Goal: Task Accomplishment & Management: Use online tool/utility

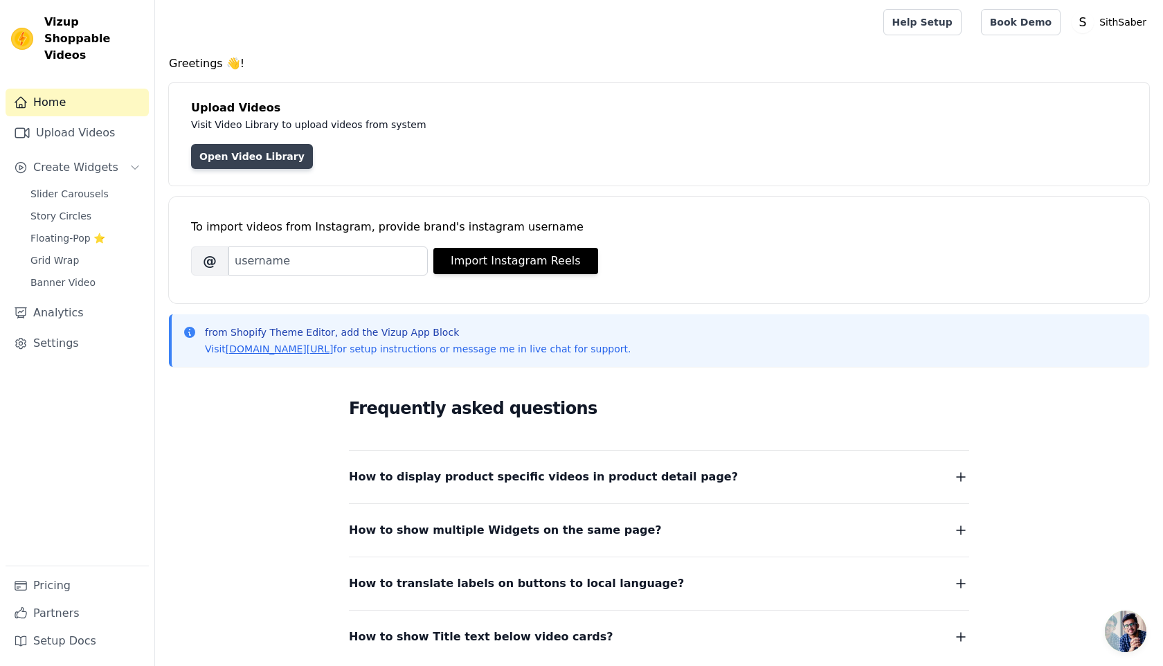
click at [255, 161] on link "Open Video Library" at bounding box center [252, 156] width 122 height 25
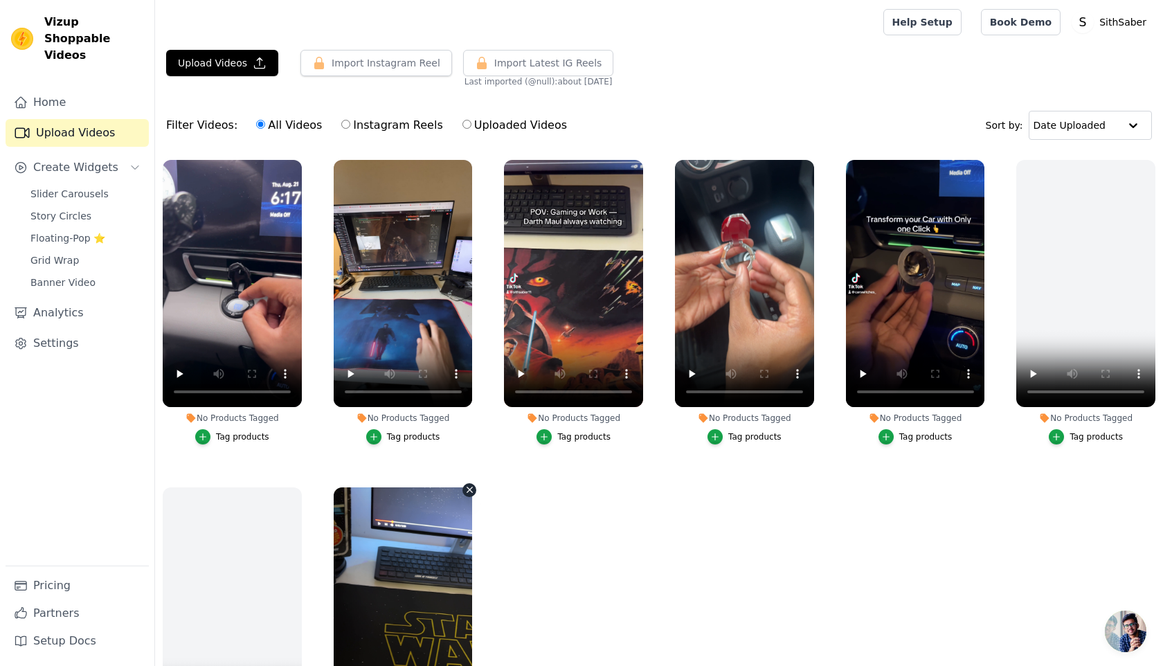
click at [467, 489] on icon "button" at bounding box center [470, 490] width 10 height 10
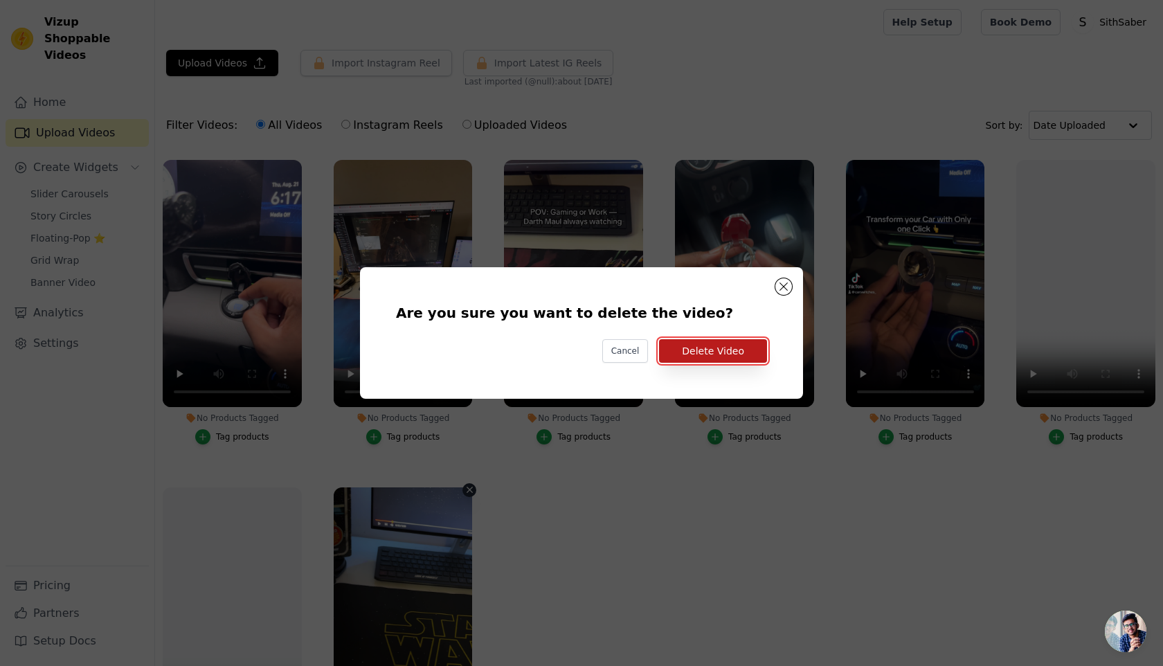
click at [709, 355] on button "Delete Video" at bounding box center [713, 351] width 108 height 24
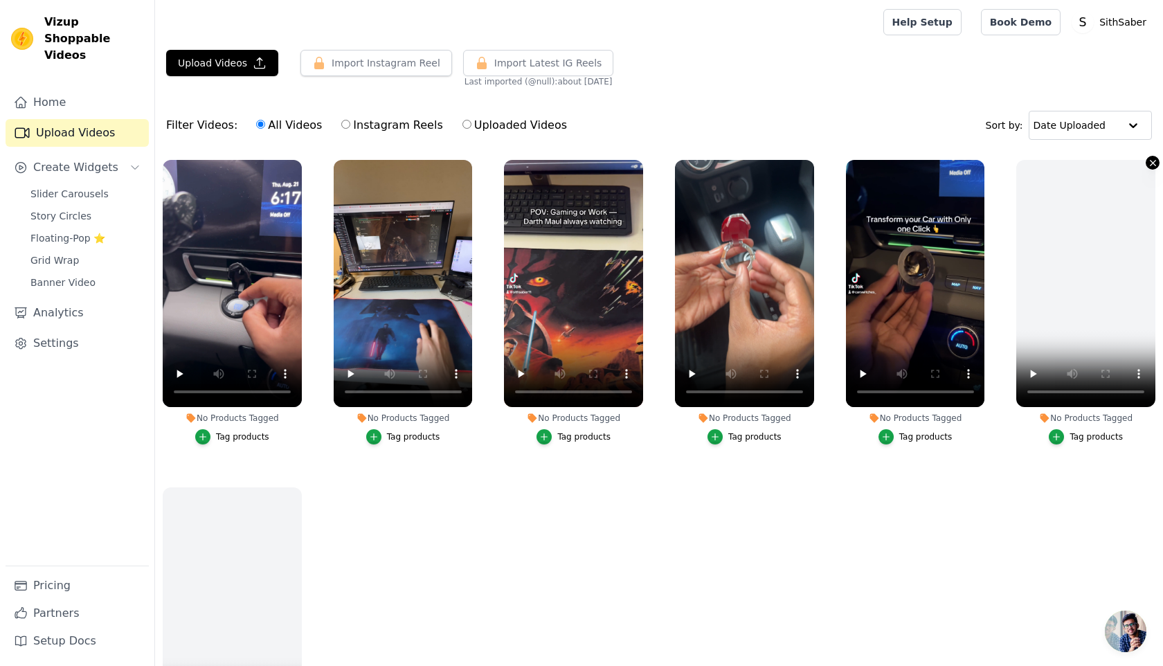
click at [1150, 163] on icon "button" at bounding box center [1153, 163] width 10 height 10
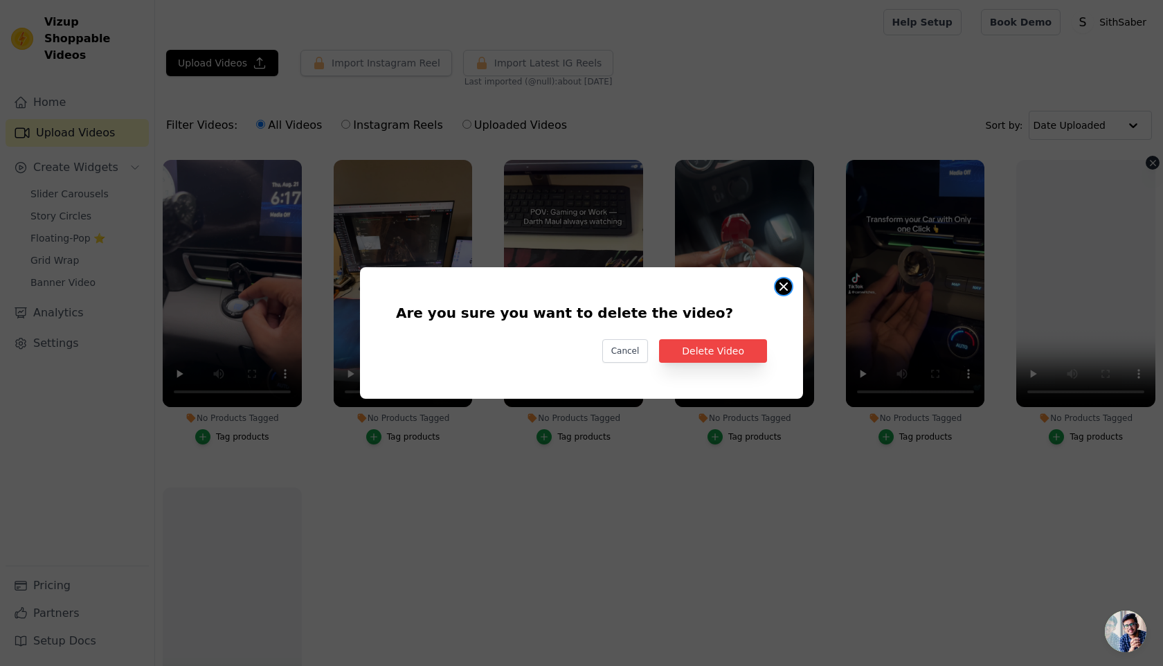
click at [778, 293] on div "Are you sure you want to delete the video? Cancel Delete Video" at bounding box center [581, 333] width 443 height 132
click at [781, 287] on button "Are you sure you want to delete the video? Cancel Delete Video No Products Tagg…" at bounding box center [784, 286] width 17 height 17
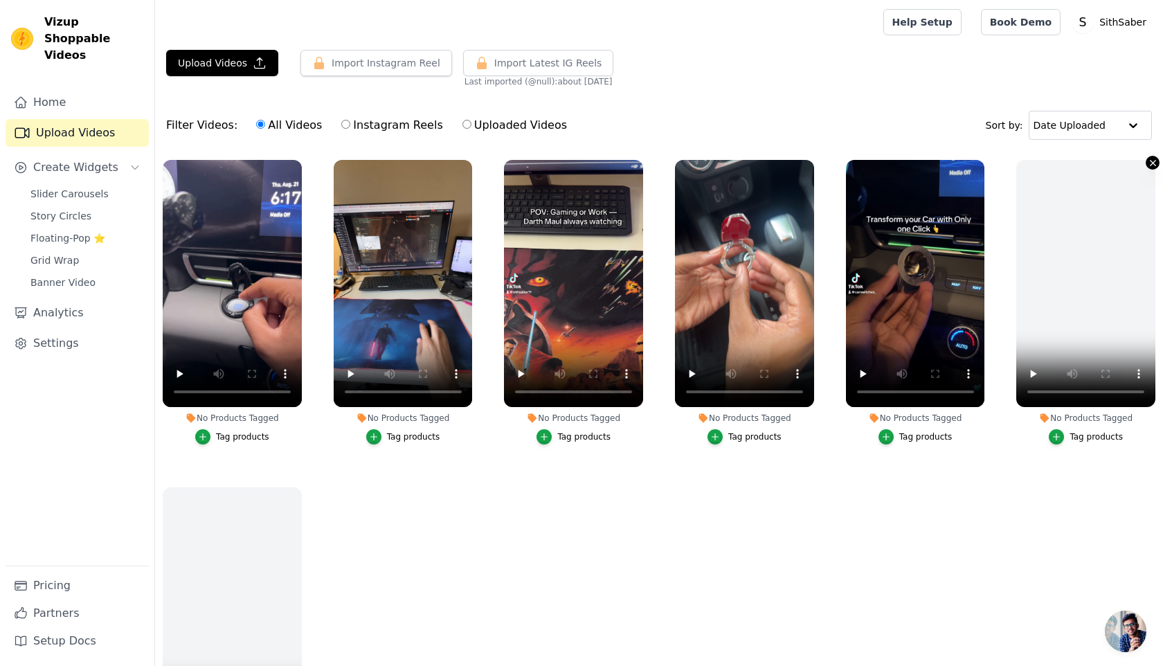
click at [1154, 163] on icon "button" at bounding box center [1153, 163] width 6 height 6
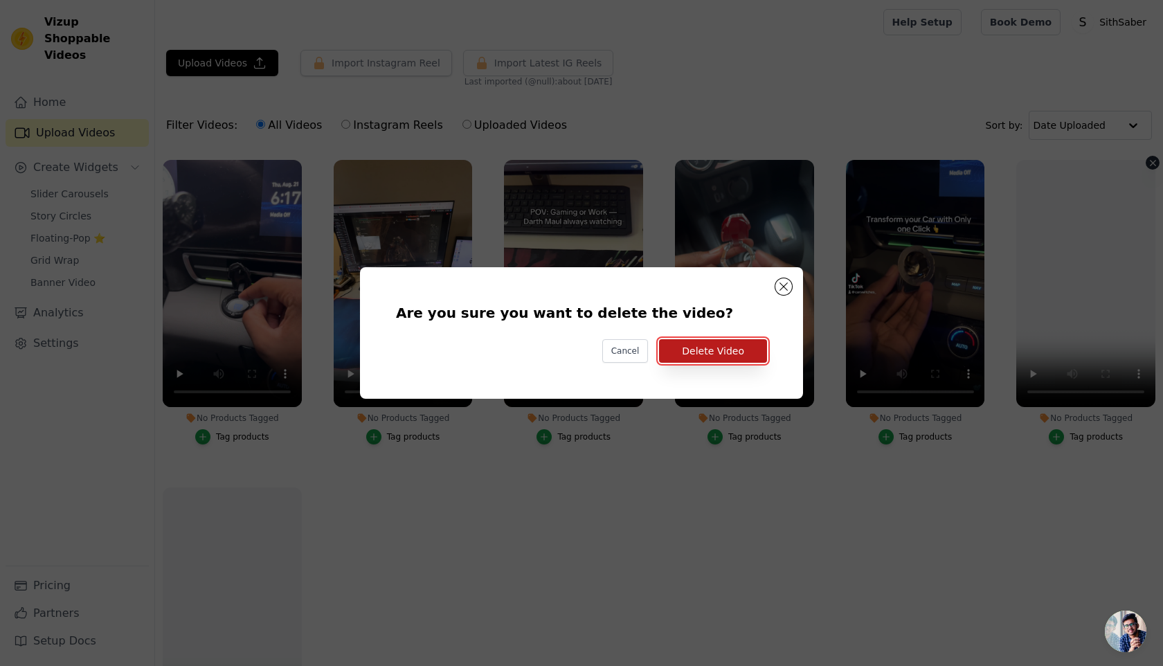
click at [709, 350] on button "Delete Video" at bounding box center [713, 351] width 108 height 24
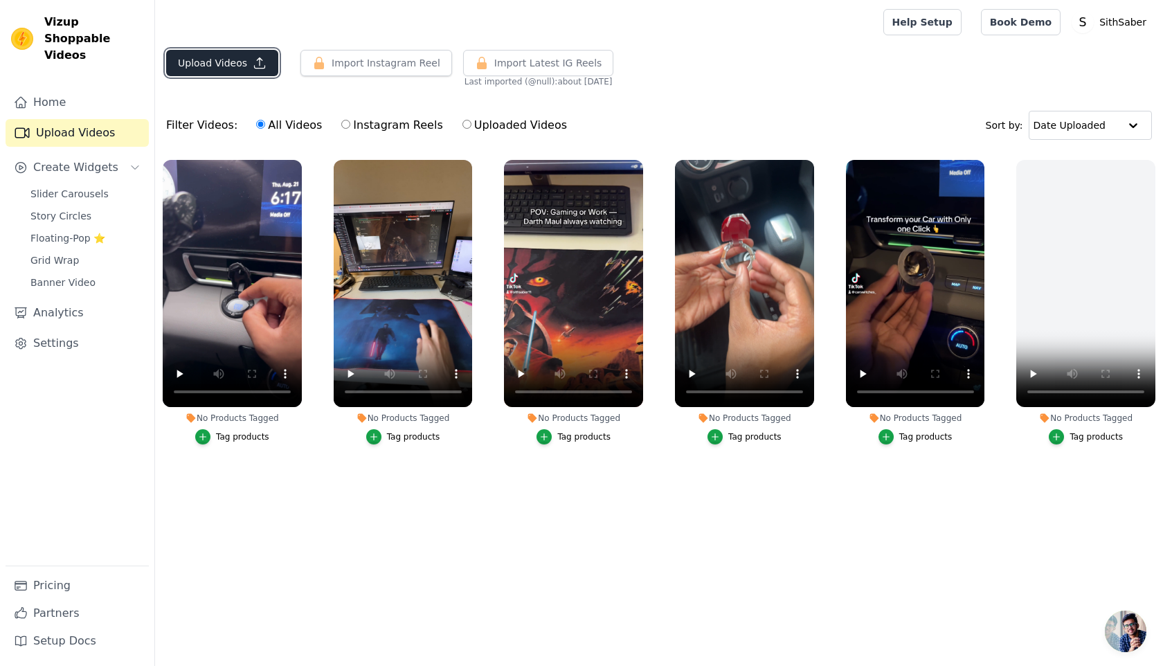
click at [249, 60] on button "Upload Videos" at bounding box center [222, 63] width 112 height 26
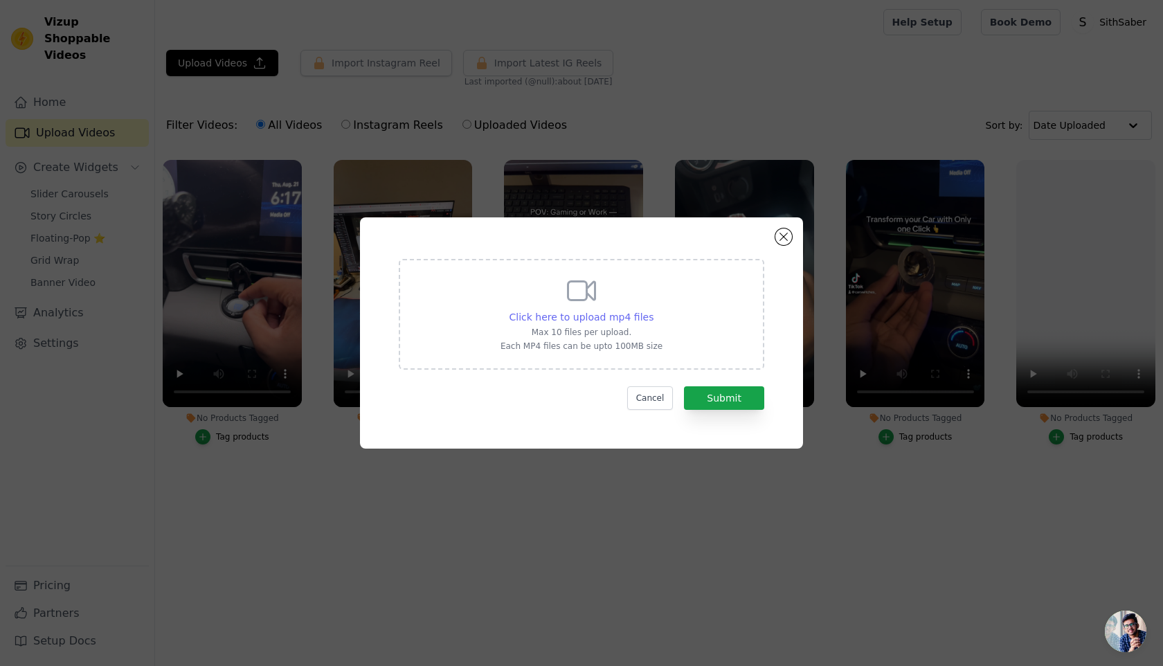
click at [593, 319] on span "Click here to upload mp4 files" at bounding box center [582, 317] width 145 height 11
click at [653, 310] on input "Click here to upload mp4 files Max 10 files per upload. Each MP4 files can be u…" at bounding box center [653, 310] width 1 height 1
click at [780, 242] on button "Close modal" at bounding box center [784, 237] width 17 height 17
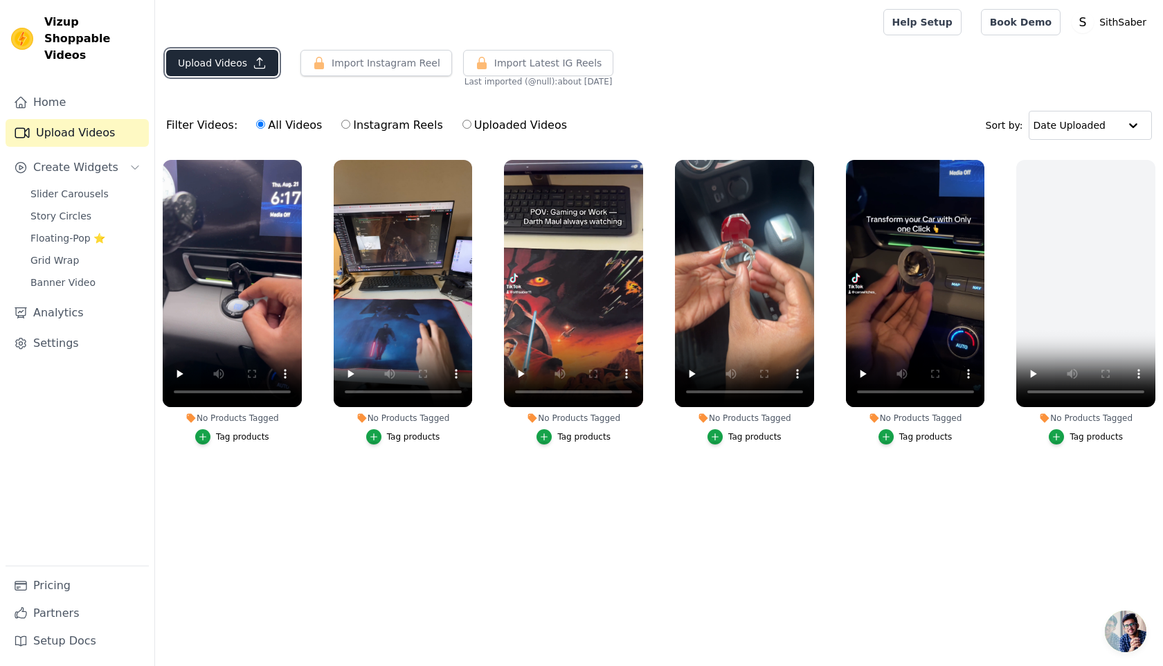
click at [233, 66] on button "Upload Videos" at bounding box center [222, 63] width 112 height 26
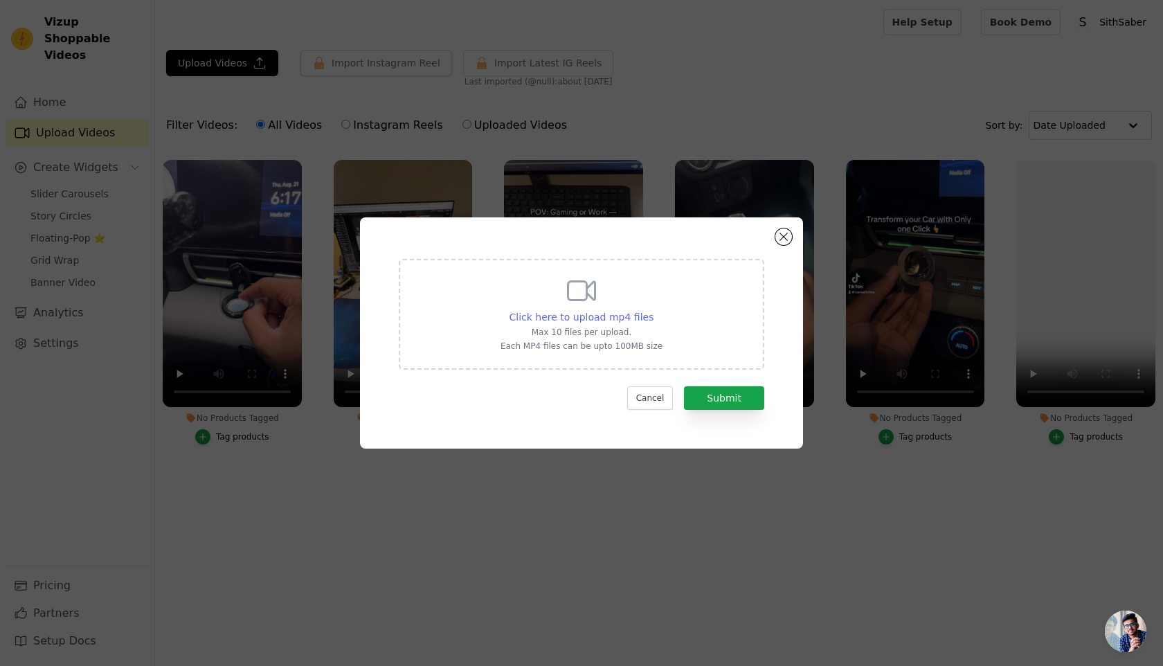
click at [620, 315] on span "Click here to upload mp4 files" at bounding box center [582, 317] width 145 height 11
click at [653, 310] on input "Click here to upload mp4 files Max 10 files per upload. Each MP4 files can be u…" at bounding box center [653, 310] width 1 height 1
